Goal: Task Accomplishment & Management: Manage account settings

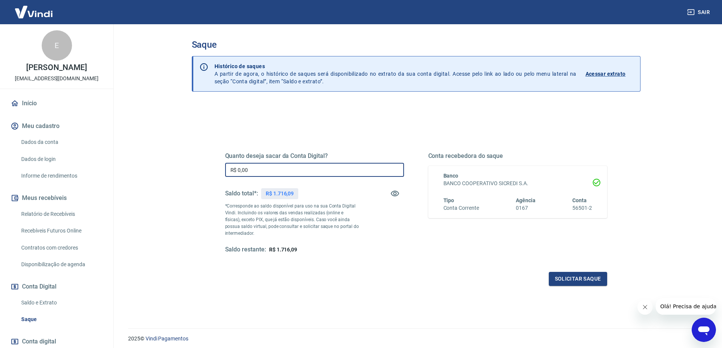
click at [281, 171] on input "R$ 0,00" at bounding box center [314, 170] width 179 height 14
type input "R$ 1.716,09"
click at [595, 285] on button "Solicitar saque" at bounding box center [578, 279] width 58 height 14
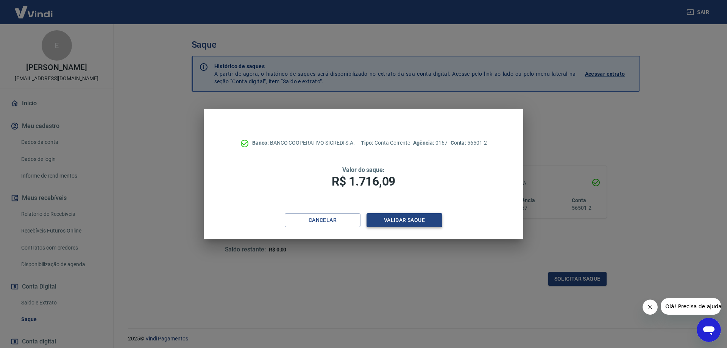
click at [410, 217] on button "Validar saque" at bounding box center [405, 220] width 76 height 14
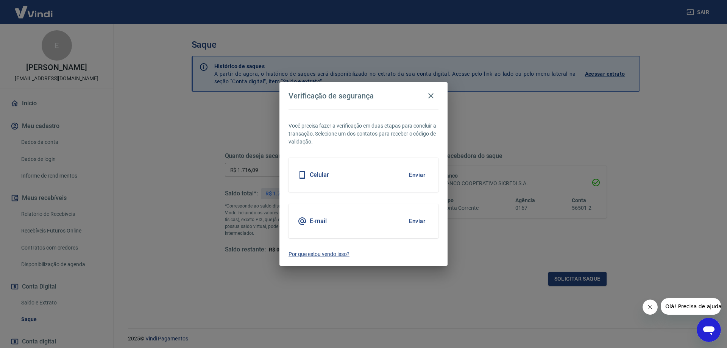
click at [424, 224] on button "Enviar" at bounding box center [417, 221] width 25 height 16
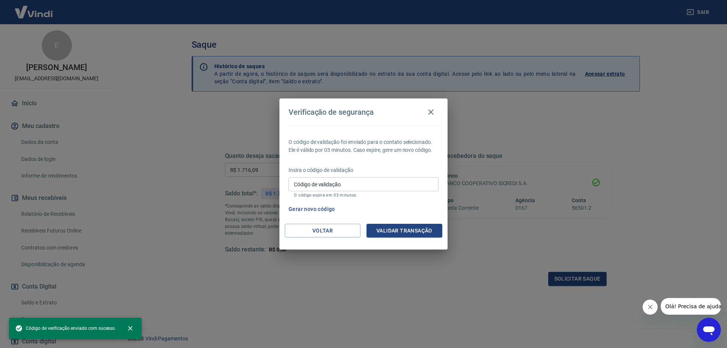
click at [321, 184] on input "Código de validação" at bounding box center [364, 184] width 150 height 14
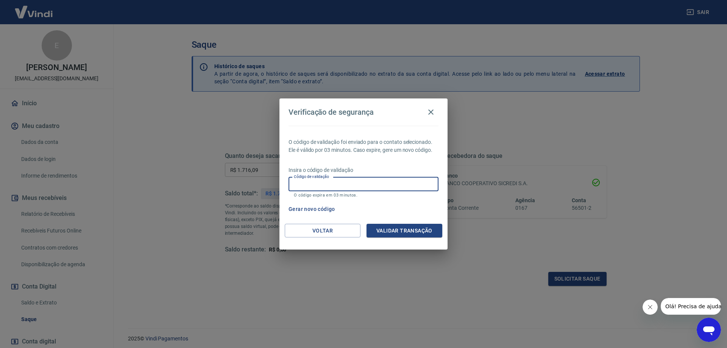
paste input "476609"
type input "476609"
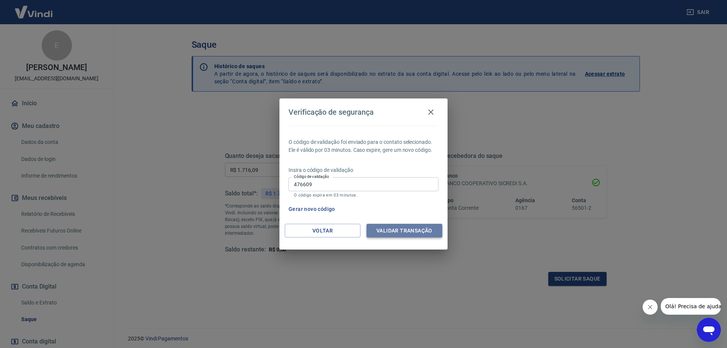
click at [418, 234] on button "Validar transação" at bounding box center [405, 231] width 76 height 14
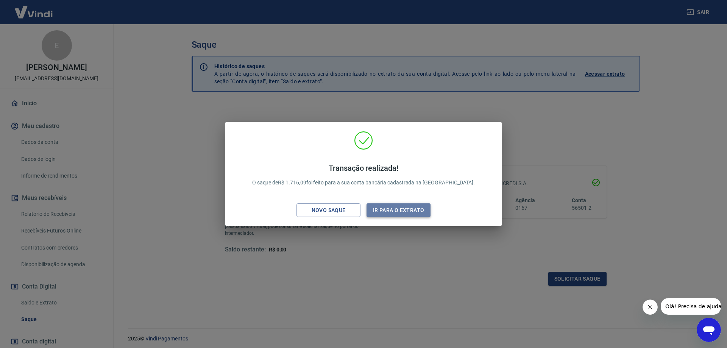
click at [395, 209] on button "Ir para o extrato" at bounding box center [399, 210] width 64 height 14
